Goal: Communication & Community: Answer question/provide support

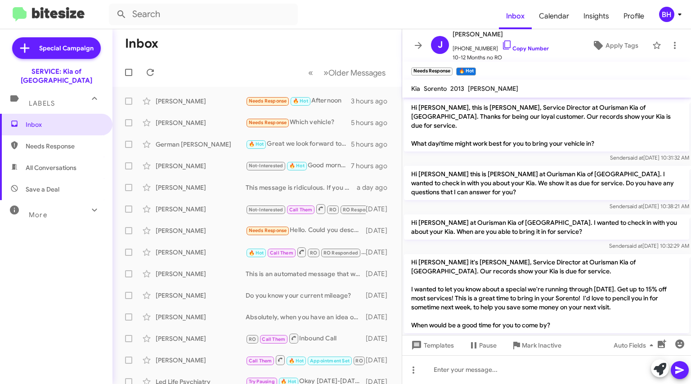
scroll to position [316, 0]
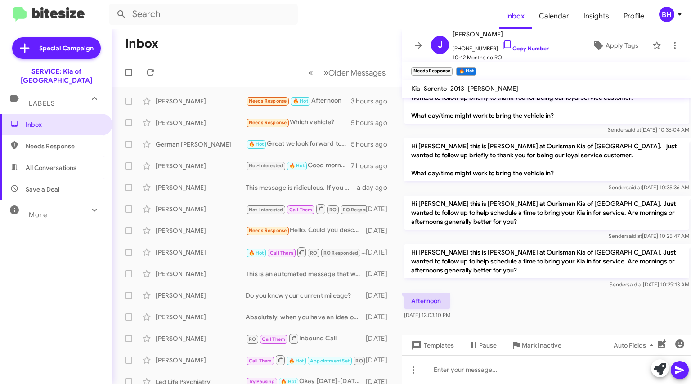
click at [214, 121] on div "[PERSON_NAME]" at bounding box center [201, 122] width 90 height 9
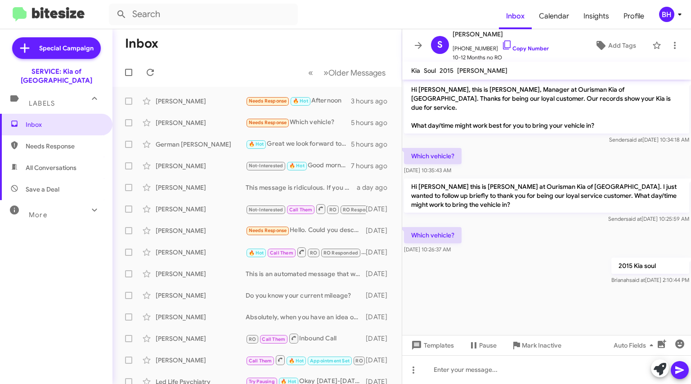
click at [215, 141] on div "German [PERSON_NAME]" at bounding box center [201, 144] width 90 height 9
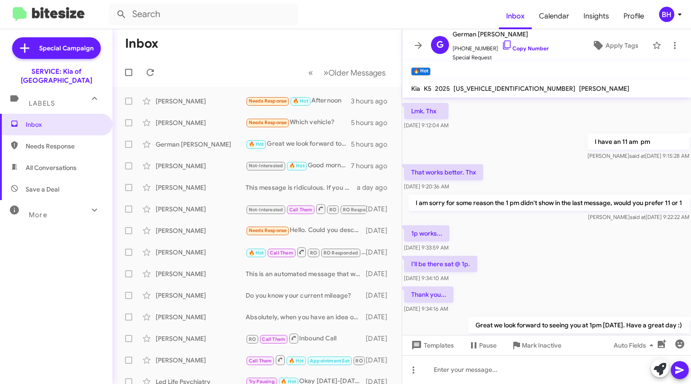
scroll to position [384, 0]
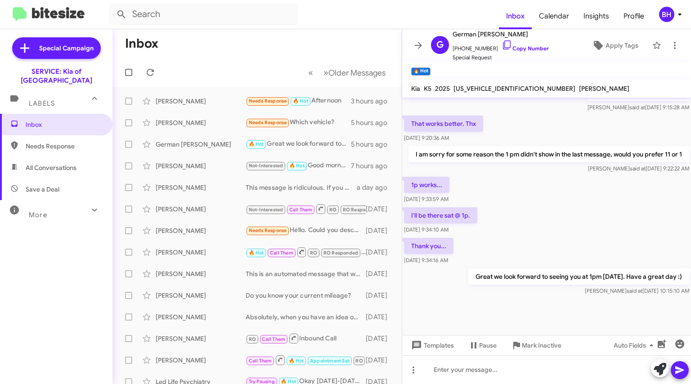
click at [194, 159] on div "[PERSON_NAME] Not-Interested 🔥 Hot Good morning! I apologize for the delayed re…" at bounding box center [257, 166] width 275 height 18
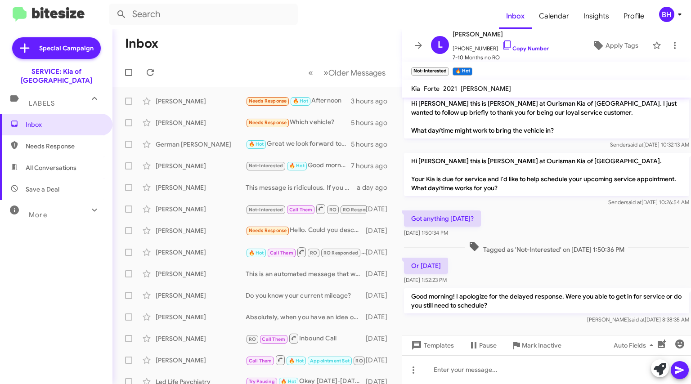
click at [233, 204] on div "[PERSON_NAME] Not-Interested Call Them RO RO Responded Try Pausing Needs Respon…" at bounding box center [257, 209] width 275 height 18
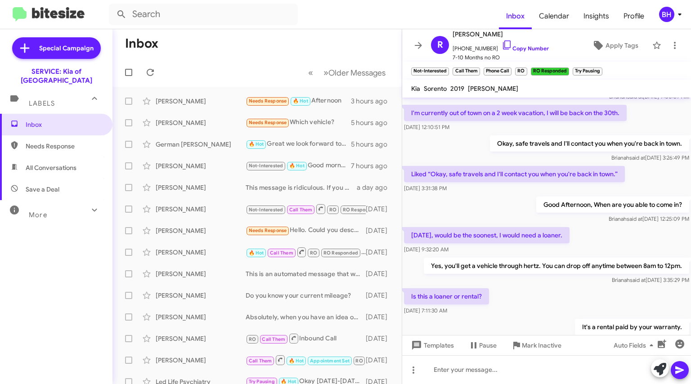
scroll to position [456, 0]
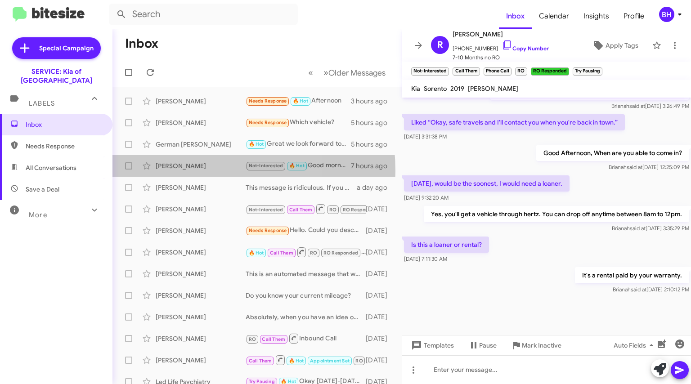
click at [187, 171] on div "[PERSON_NAME] Not-Interested 🔥 Hot Good morning! I apologize for the delayed re…" at bounding box center [257, 166] width 275 height 18
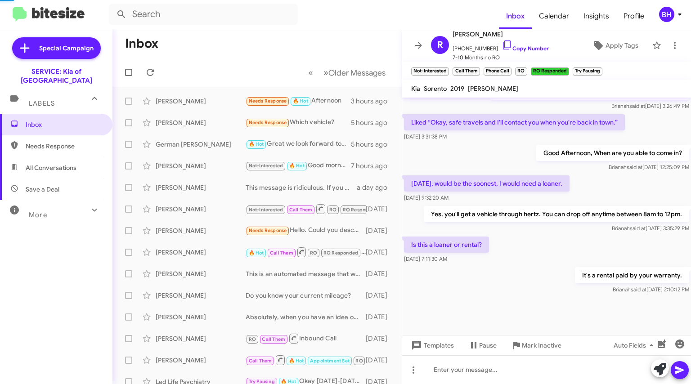
scroll to position [119, 0]
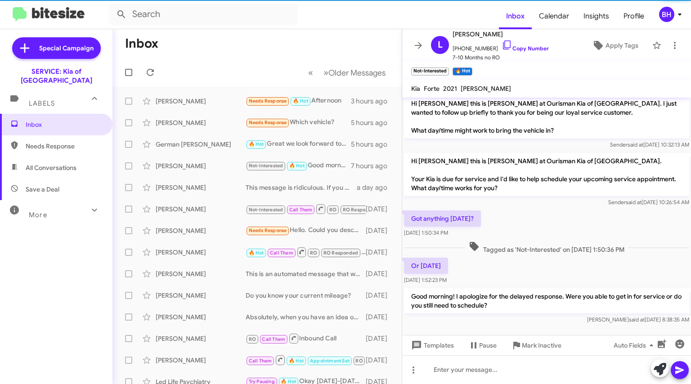
click at [197, 182] on div "[PERSON_NAME] This message is ridiculous. If you check our records you will see…" at bounding box center [257, 188] width 275 height 18
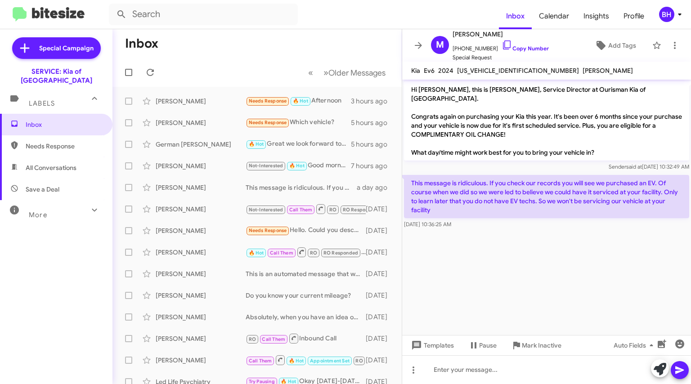
click at [503, 45] on icon at bounding box center [507, 45] width 8 height 9
click at [539, 345] on span "Mark Inactive" at bounding box center [542, 346] width 40 height 16
